Goal: Information Seeking & Learning: Compare options

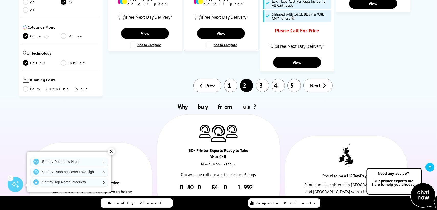
scroll to position [546, 0]
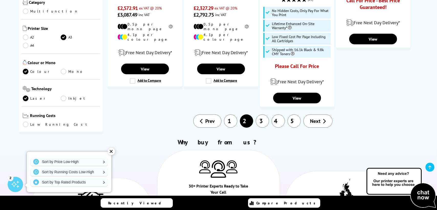
click at [261, 115] on link "3" at bounding box center [262, 121] width 13 height 13
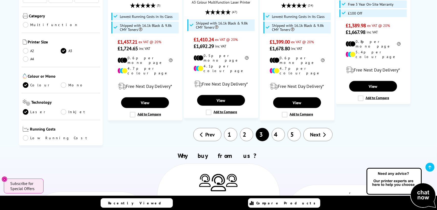
scroll to position [580, 0]
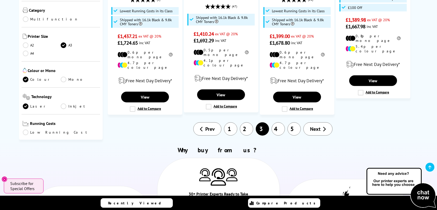
click at [248, 123] on link "2" at bounding box center [246, 129] width 13 height 13
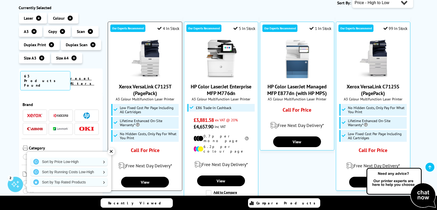
scroll to position [102, 0]
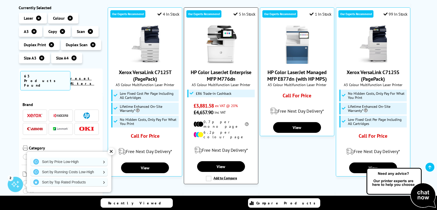
click at [213, 58] on img at bounding box center [221, 45] width 38 height 38
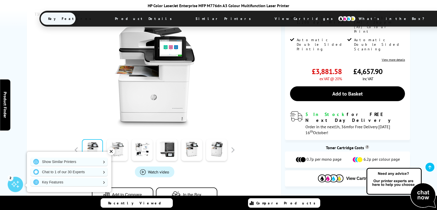
click at [121, 151] on link at bounding box center [117, 150] width 21 height 22
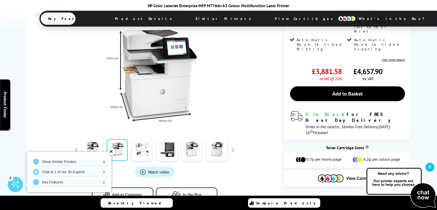
click at [141, 150] on link at bounding box center [142, 150] width 21 height 22
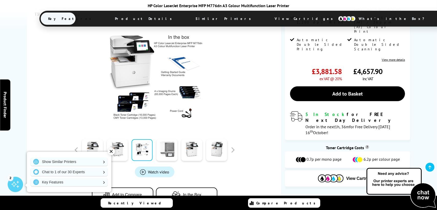
click at [169, 152] on link at bounding box center [166, 150] width 21 height 22
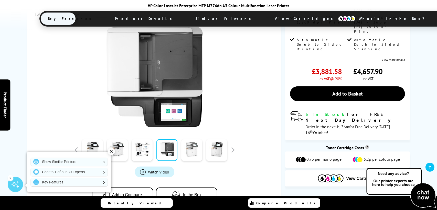
click at [187, 150] on link at bounding box center [191, 150] width 21 height 22
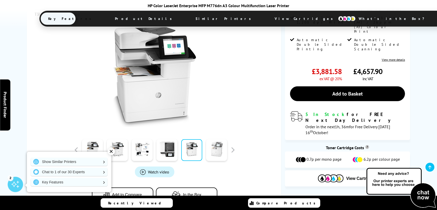
click at [212, 153] on link at bounding box center [216, 150] width 21 height 22
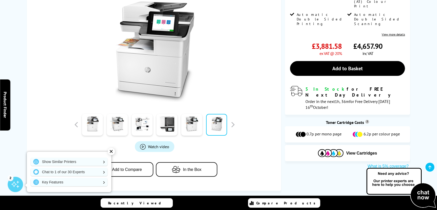
scroll to position [68, 0]
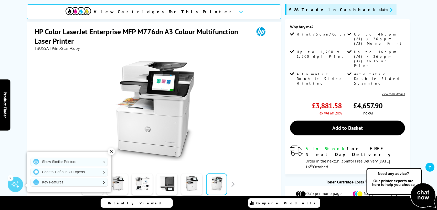
click at [395, 92] on link "View more details" at bounding box center [393, 94] width 23 height 4
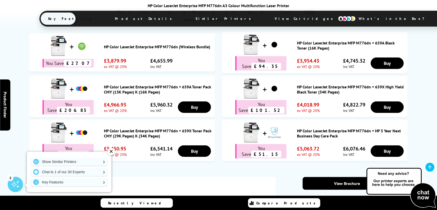
scroll to position [184, 0]
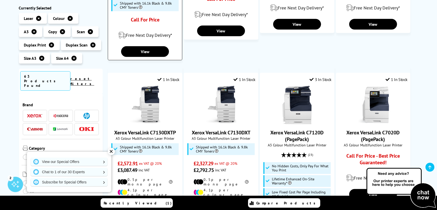
scroll to position [409, 0]
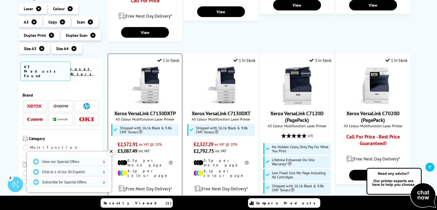
click at [150, 85] on img at bounding box center [145, 86] width 38 height 38
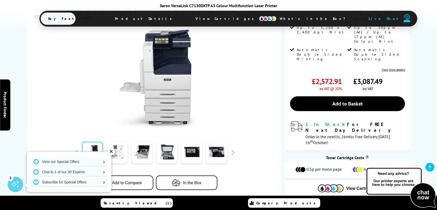
click at [122, 142] on link at bounding box center [117, 153] width 21 height 22
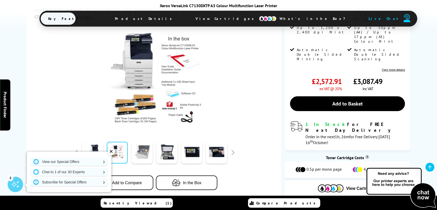
click at [134, 142] on link at bounding box center [142, 153] width 21 height 22
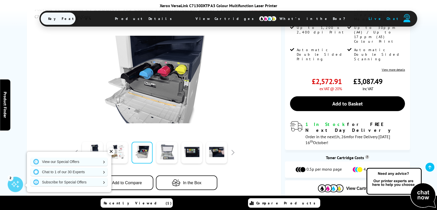
click at [171, 145] on link at bounding box center [166, 153] width 21 height 22
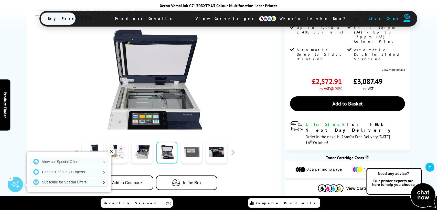
click at [192, 144] on link at bounding box center [191, 153] width 21 height 22
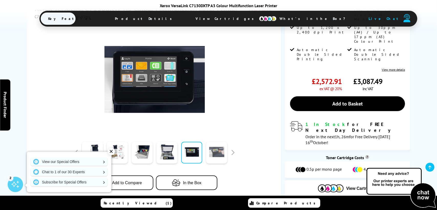
click at [217, 145] on link at bounding box center [216, 153] width 21 height 22
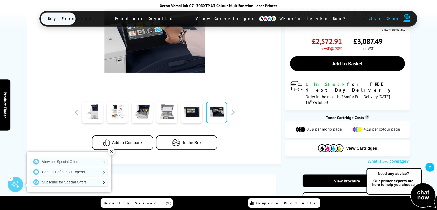
scroll to position [170, 0]
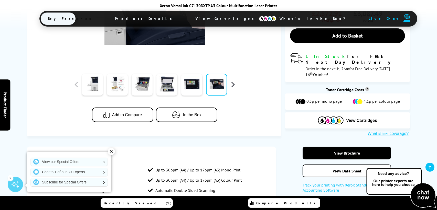
click at [233, 81] on button "button" at bounding box center [233, 85] width 8 height 8
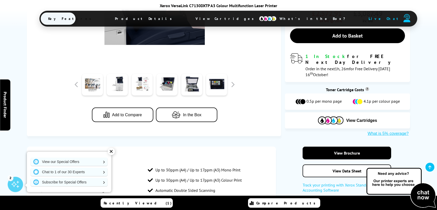
scroll to position [136, 0]
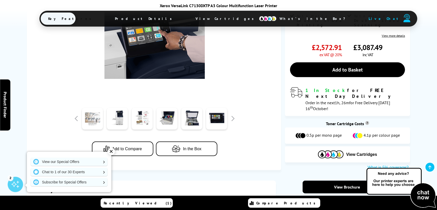
click at [94, 113] on link at bounding box center [92, 119] width 21 height 22
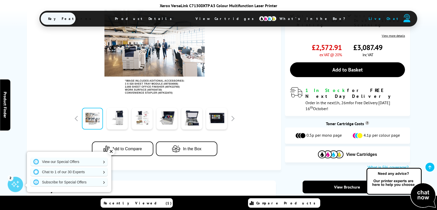
scroll to position [102, 0]
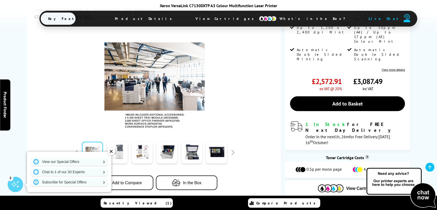
click at [122, 142] on link at bounding box center [117, 153] width 21 height 22
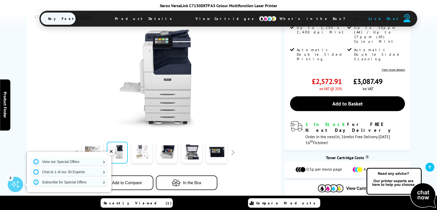
click at [146, 143] on link at bounding box center [142, 153] width 21 height 22
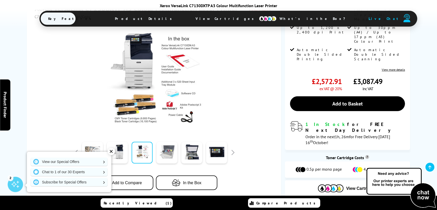
click at [169, 142] on link at bounding box center [167, 153] width 21 height 22
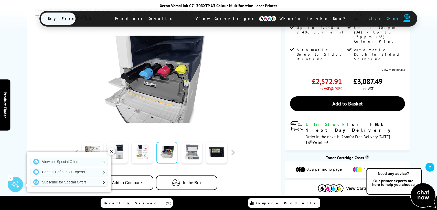
click at [195, 146] on link at bounding box center [191, 153] width 21 height 22
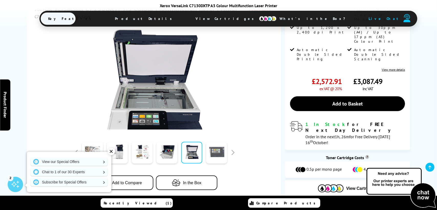
click at [216, 145] on link at bounding box center [216, 153] width 21 height 22
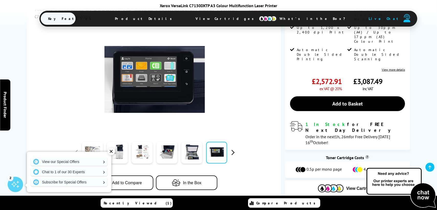
click at [234, 149] on button "button" at bounding box center [233, 153] width 8 height 8
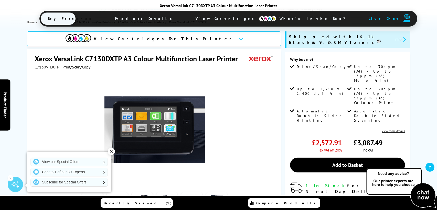
scroll to position [170, 0]
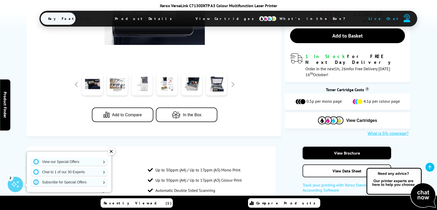
click at [145, 80] on link at bounding box center [142, 85] width 21 height 22
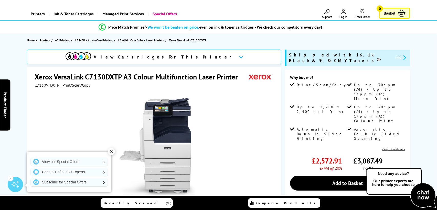
scroll to position [0, 0]
